Goal: Feedback & Contribution: Submit feedback/report problem

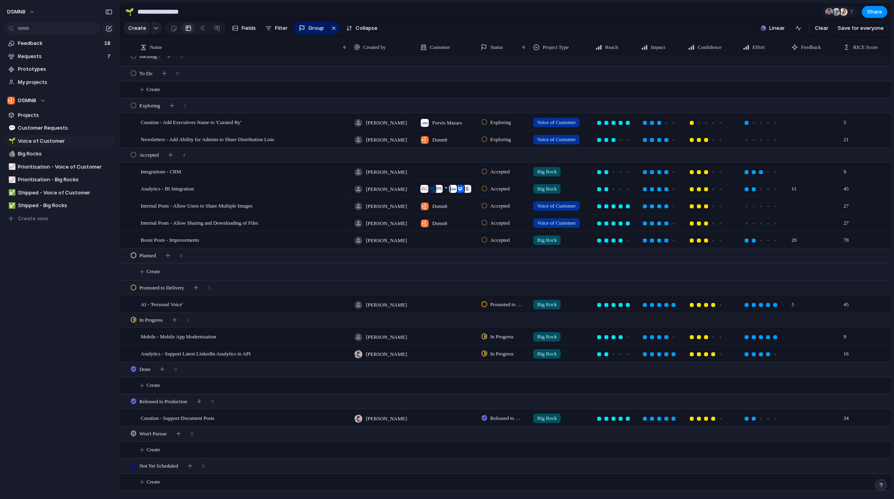
scroll to position [569, 0]
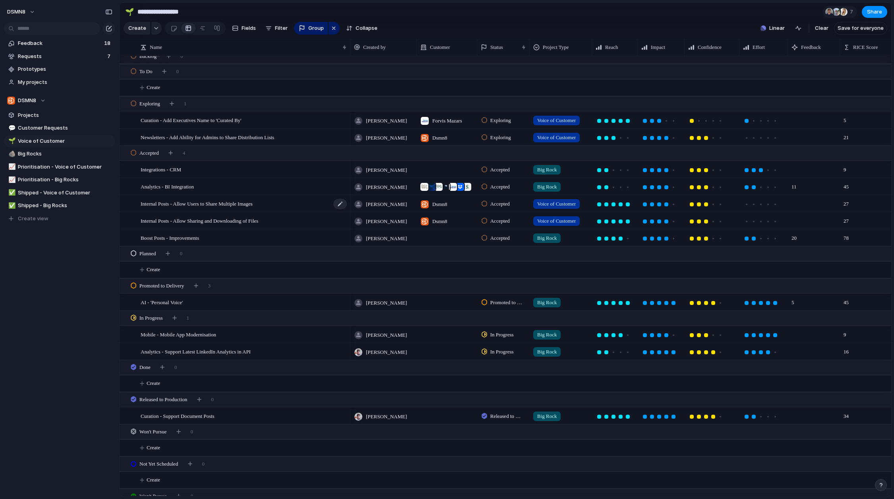
click at [253, 208] on span "Internal Posts - Allow Users to Share Multiple Images" at bounding box center [197, 203] width 112 height 9
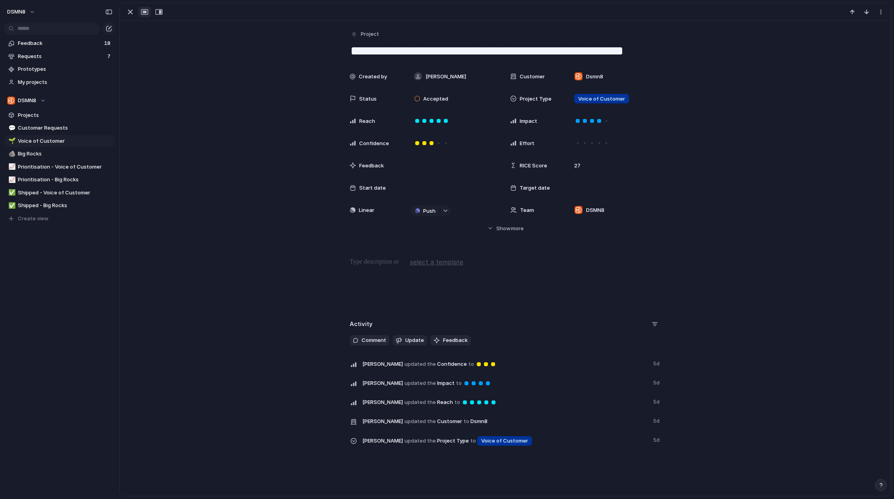
click at [147, 13] on div "button" at bounding box center [144, 12] width 7 height 6
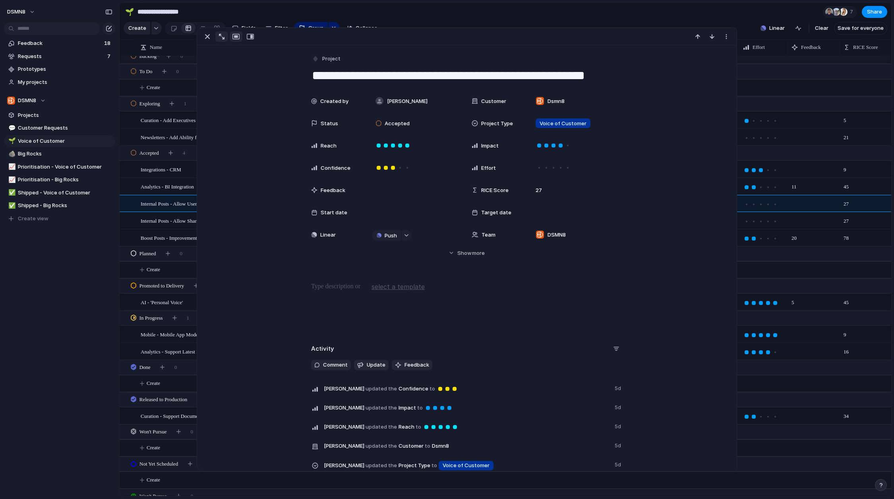
click at [219, 40] on button "button" at bounding box center [221, 36] width 13 height 10
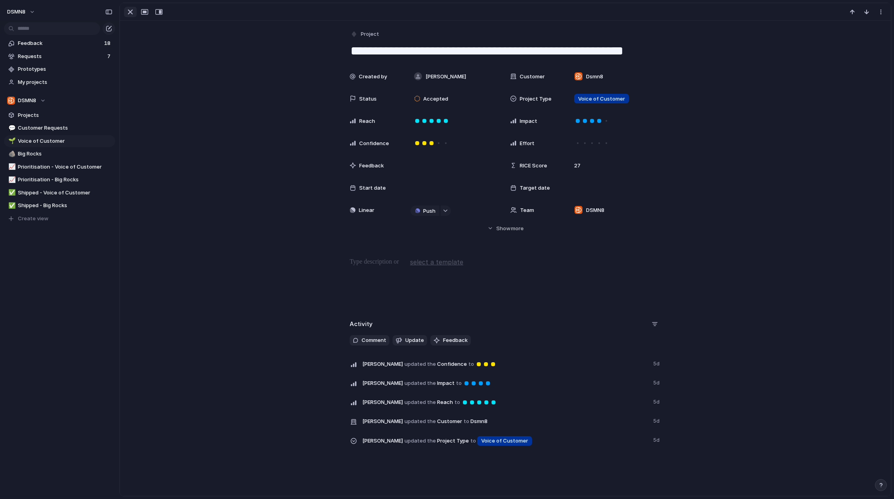
click at [134, 14] on div "button" at bounding box center [131, 12] width 10 height 10
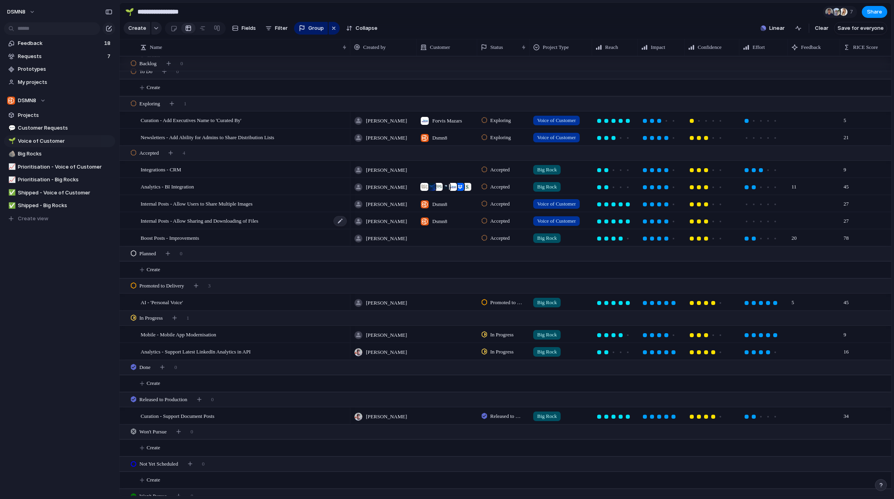
scroll to position [515, 0]
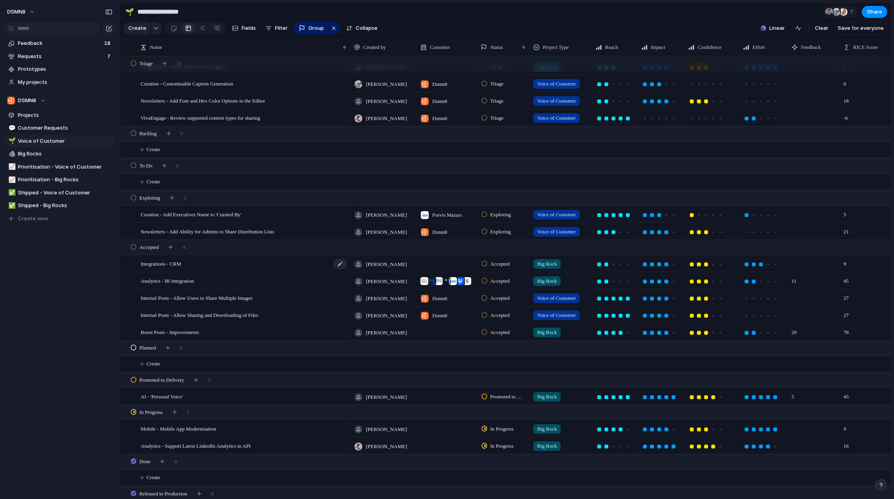
click at [234, 271] on div "Integrations - CRM" at bounding box center [244, 264] width 207 height 16
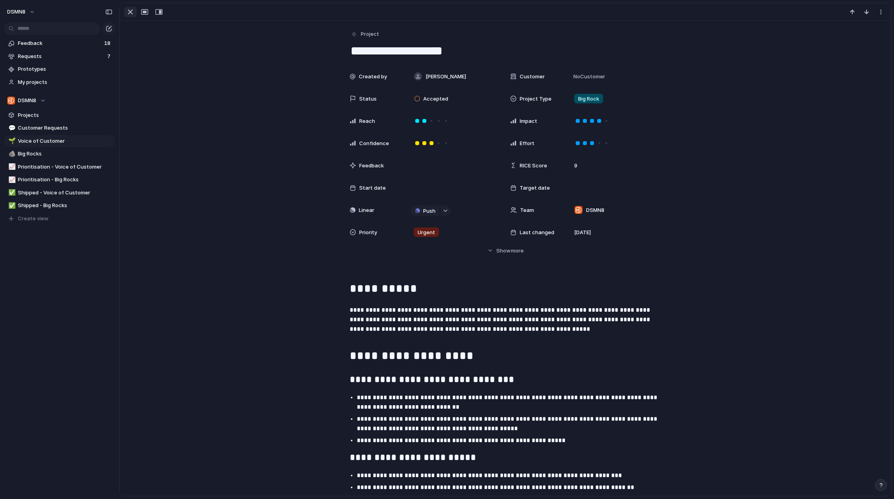
click at [128, 15] on div "button" at bounding box center [131, 12] width 10 height 10
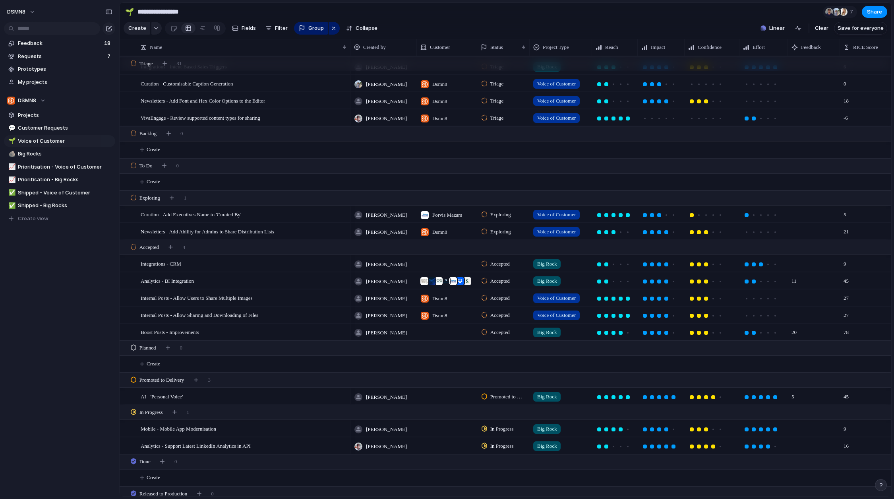
click at [200, 289] on div "Analytics - BI Integration" at bounding box center [235, 280] width 231 height 17
click at [205, 287] on div "Analytics - BI Integration" at bounding box center [244, 281] width 207 height 16
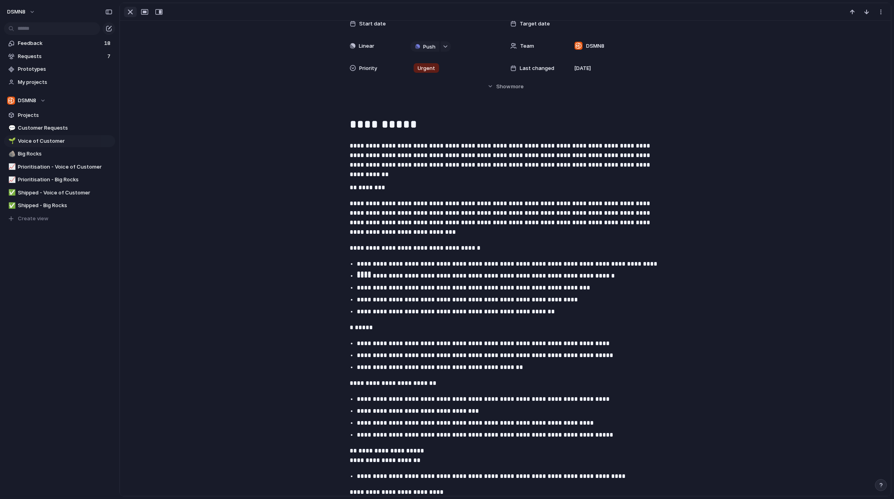
click at [132, 17] on div at bounding box center [144, 12] width 43 height 10
click at [130, 14] on div "button" at bounding box center [131, 12] width 10 height 10
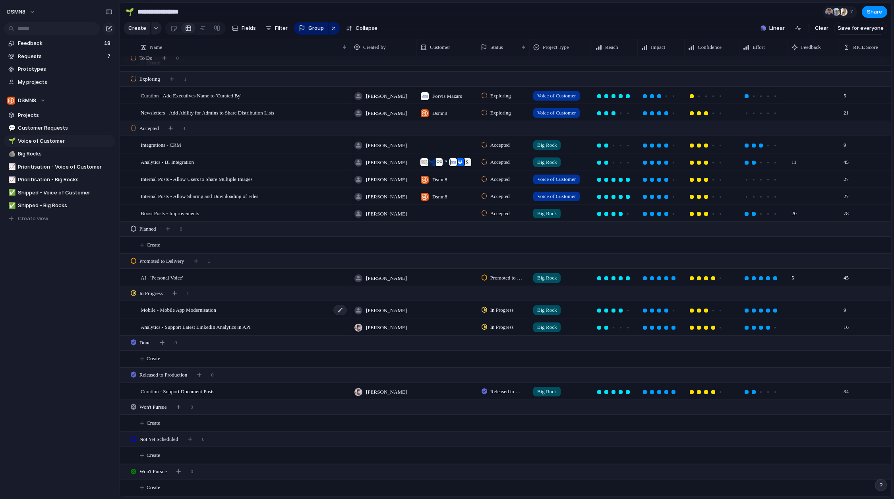
click at [242, 312] on div "Mobile - Mobile App Modernisation" at bounding box center [244, 310] width 207 height 16
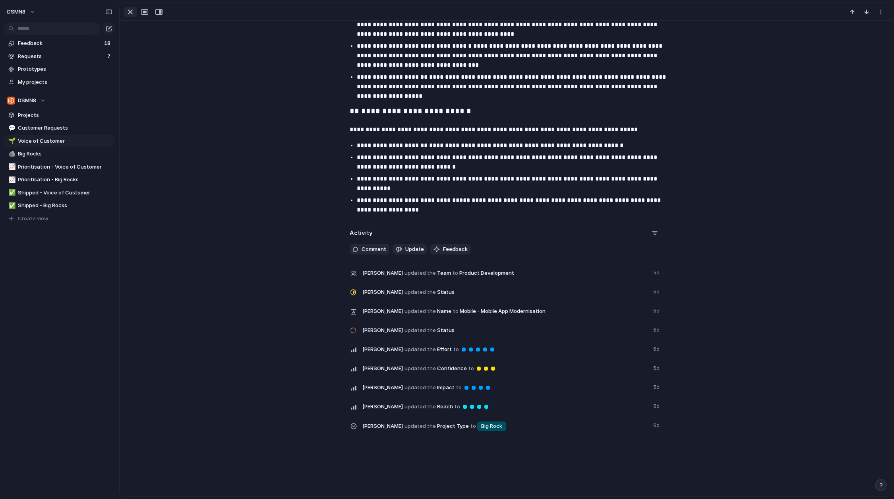
click at [129, 15] on div "button" at bounding box center [131, 12] width 10 height 10
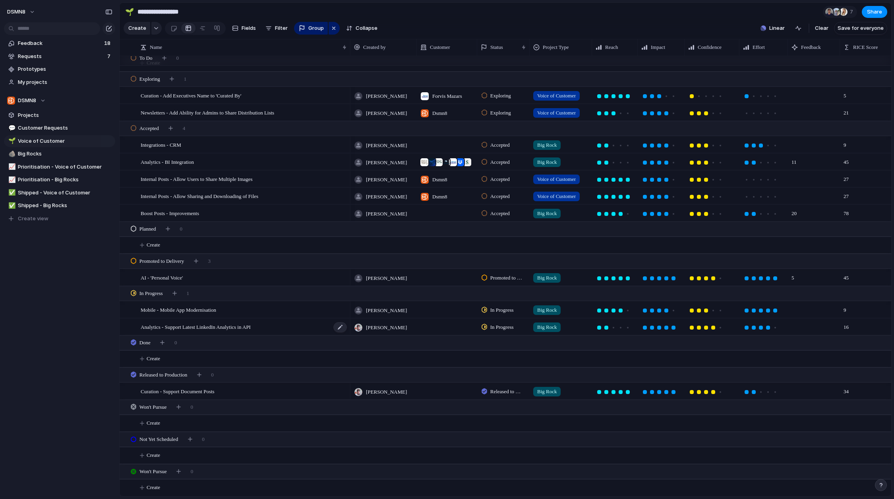
click at [215, 326] on span "Analytics - Support Latest LinkedIn Analytics in API" at bounding box center [196, 326] width 110 height 9
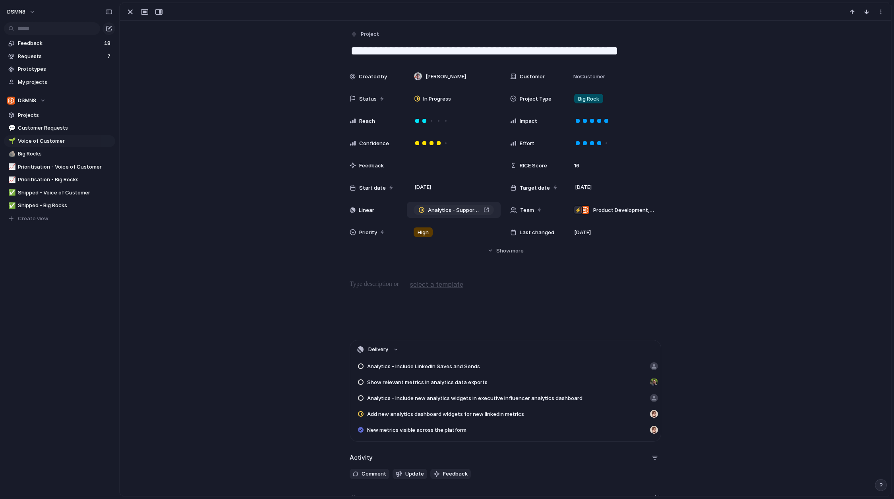
click at [467, 212] on span "Analytics - Support Latest LinkedIn Analytics in API" at bounding box center [454, 210] width 52 height 8
click at [129, 15] on div "button" at bounding box center [131, 12] width 10 height 10
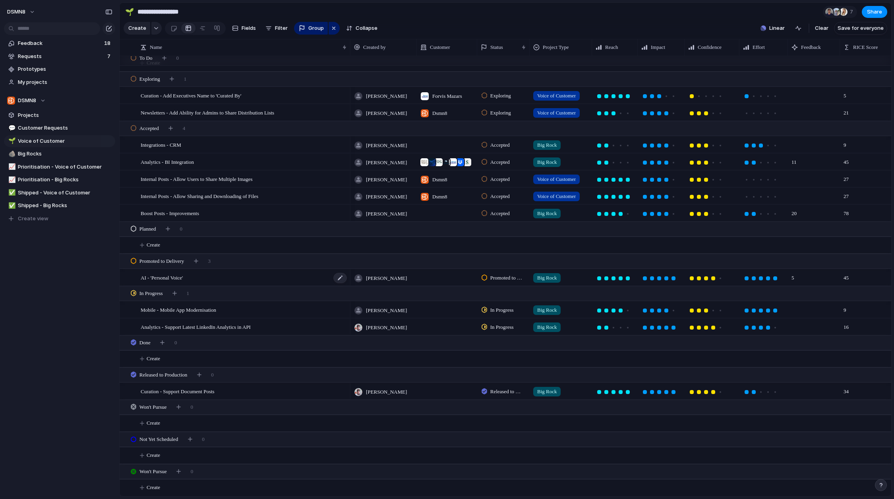
click at [261, 275] on div "AI - 'Personal Voice'" at bounding box center [244, 277] width 207 height 16
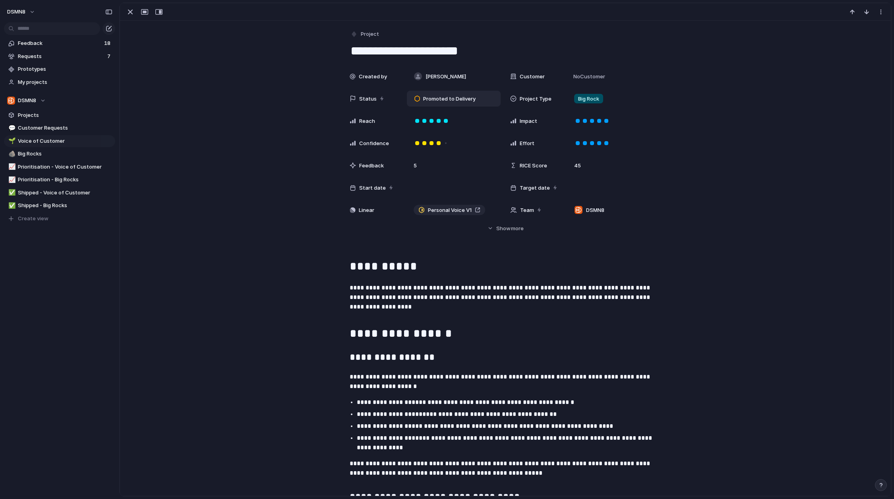
click at [461, 103] on div "Promoted to Delivery" at bounding box center [446, 99] width 64 height 10
click at [262, 139] on div "Triage Backlog To Do Exploring Accepted Planned Promoted to Delivery In Progres…" at bounding box center [447, 249] width 894 height 499
click at [128, 12] on div "button" at bounding box center [131, 12] width 10 height 10
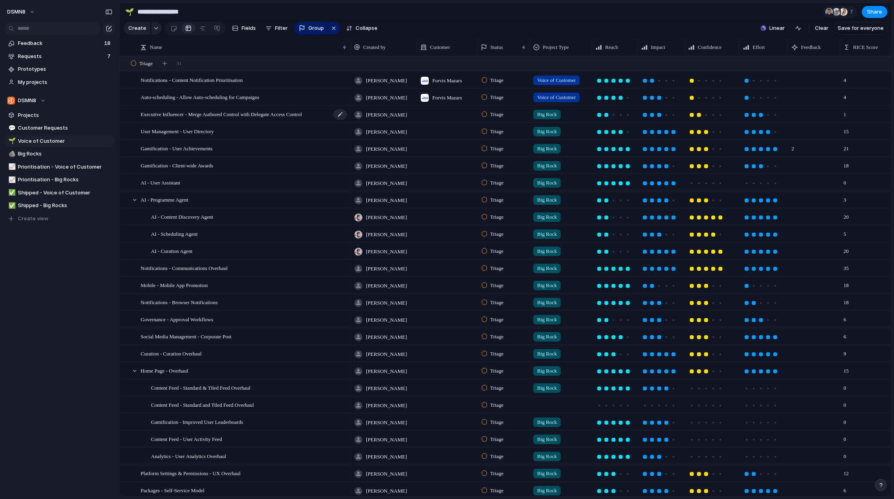
click at [214, 118] on span "Executive Influencer - Merge Authored Control with Delegate Access Control" at bounding box center [221, 113] width 161 height 9
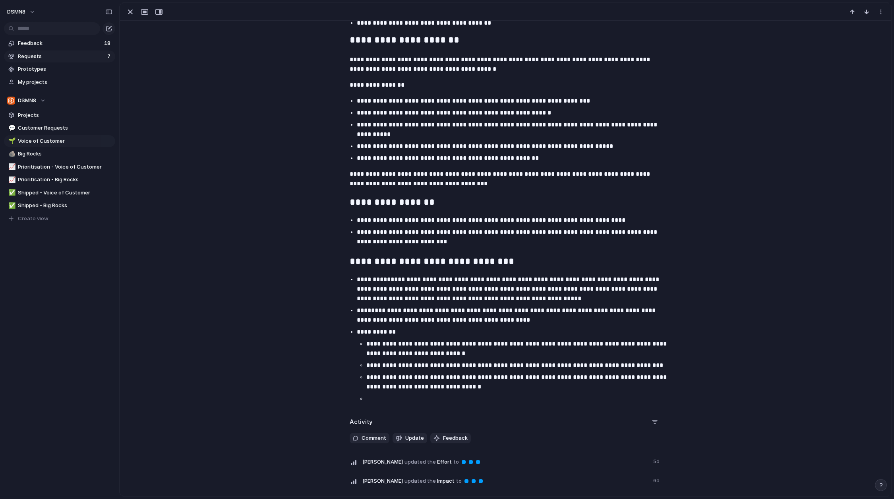
click at [72, 54] on span "Requests" at bounding box center [61, 56] width 87 height 8
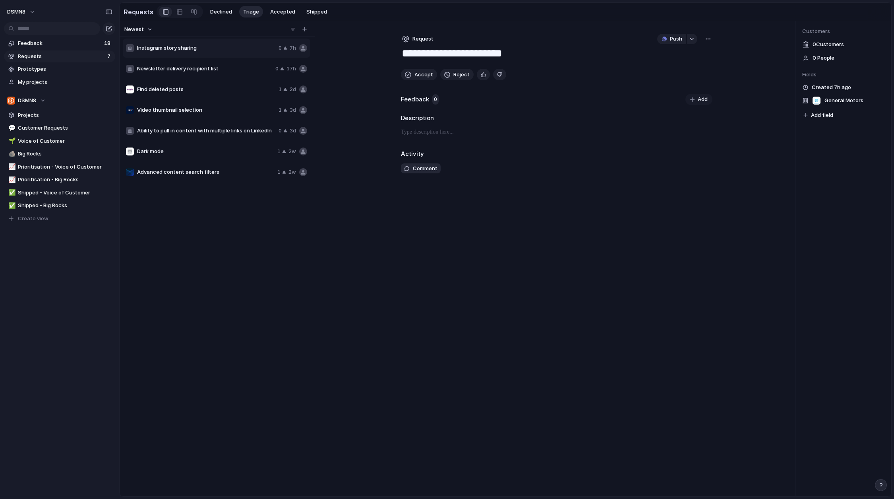
click at [243, 73] on span "Newsletter delivery recipient list" at bounding box center [204, 69] width 135 height 8
click at [227, 50] on span "Instagram story sharing" at bounding box center [206, 48] width 138 height 8
click at [223, 74] on div "Newsletter delivery recipient list 0 17h" at bounding box center [217, 68] width 188 height 19
click at [222, 95] on div "Find deleted posts 1 2d" at bounding box center [217, 89] width 188 height 19
click at [214, 117] on div "Video thumbnail selection 1 3d" at bounding box center [217, 110] width 188 height 19
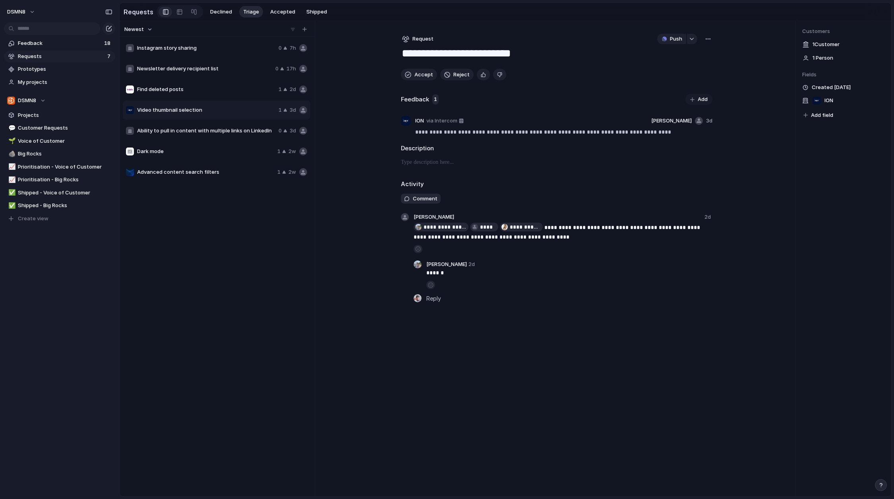
click at [210, 127] on div "Ability to pull in content with multiple links on LinkedIn 0 3d" at bounding box center [217, 130] width 188 height 19
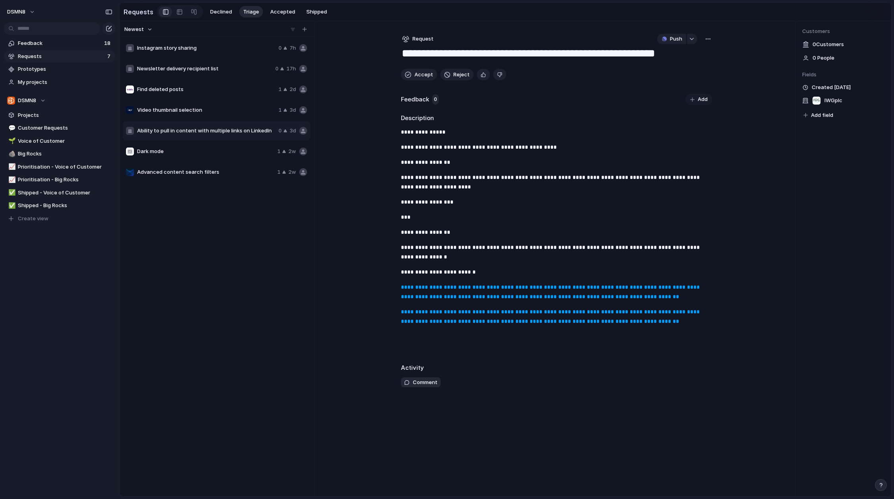
click at [202, 148] on div "Dark mode 1 2w" at bounding box center [217, 151] width 188 height 19
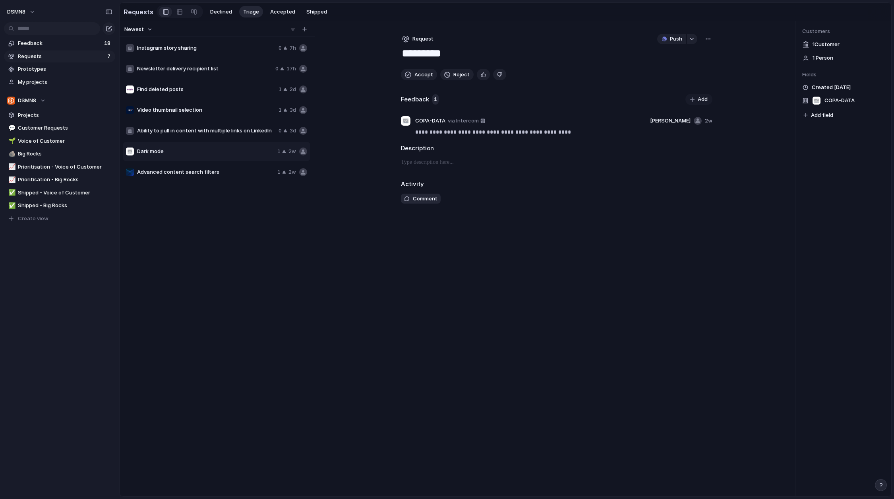
click at [207, 173] on span "Advanced content search filters" at bounding box center [205, 172] width 137 height 8
type textarea "**********"
